Goal: Feedback & Contribution: Contribute content

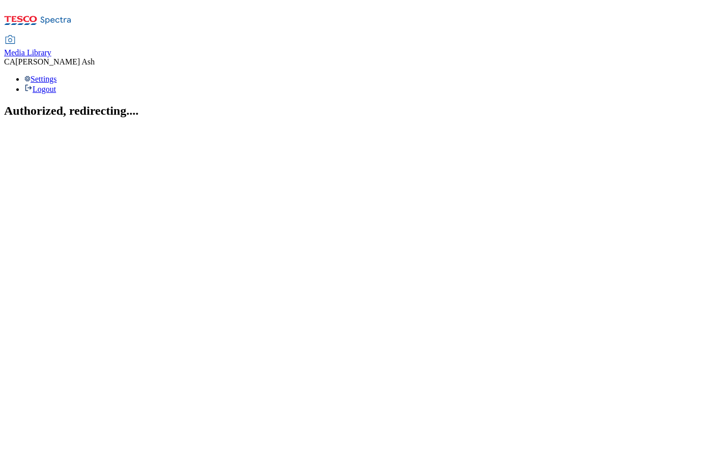
click at [154, 118] on section "Authorized, redirecting...." at bounding box center [360, 111] width 713 height 14
click at [51, 48] on span "Media Library" at bounding box center [27, 52] width 47 height 9
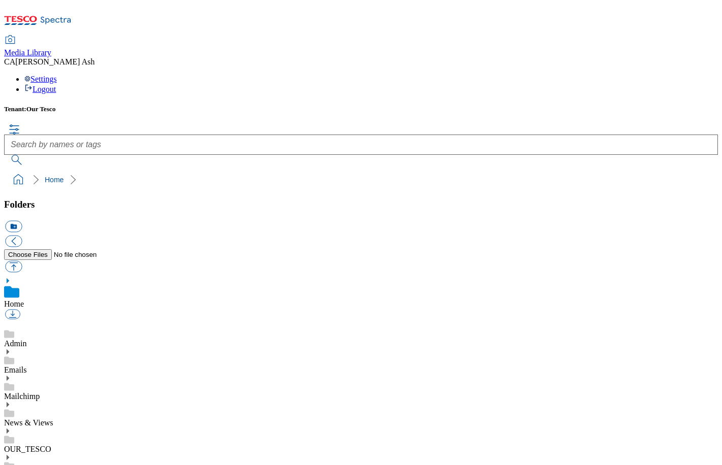
click at [519, 170] on ol "Home" at bounding box center [363, 179] width 707 height 19
click at [22, 261] on button "button" at bounding box center [13, 267] width 17 height 12
type input "C:\fakepath\IMS Terms COND.pdf"
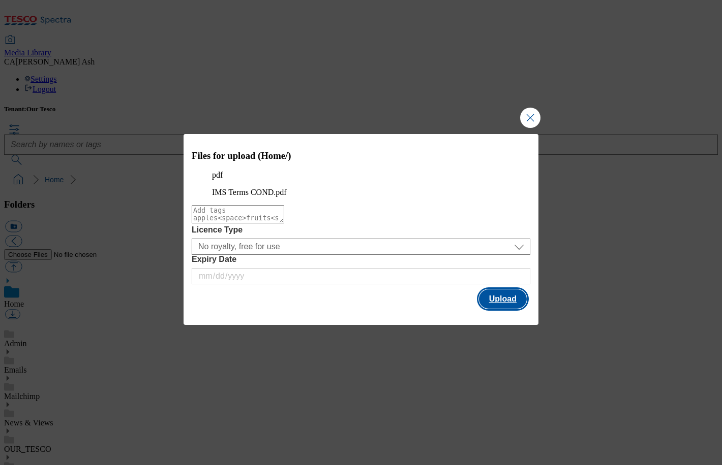
click at [502, 309] on button "Upload" at bounding box center [503, 299] width 48 height 19
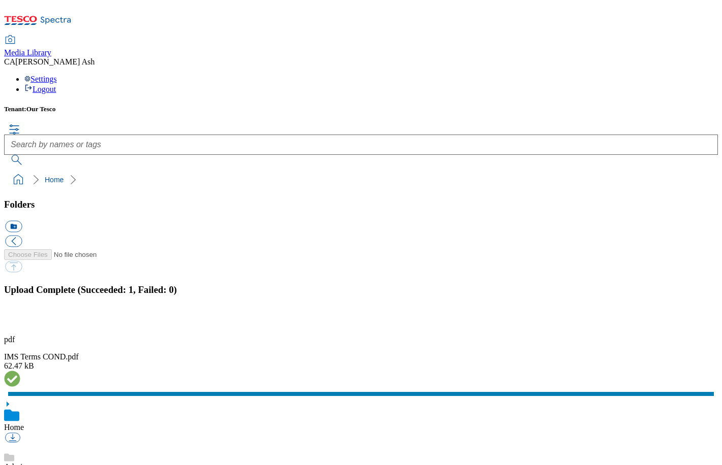
click at [468, 170] on ol "Home" at bounding box center [363, 179] width 707 height 19
